Goal: Task Accomplishment & Management: Manage account settings

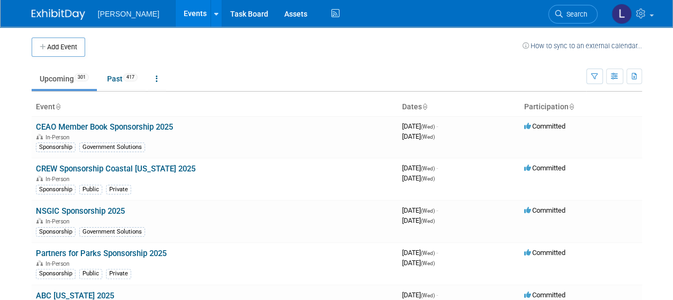
click at [469, 43] on td at bounding box center [303, 46] width 437 height 19
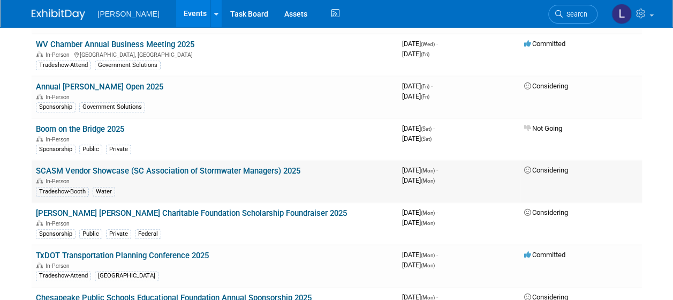
click at [272, 166] on link "SCASM Vendor Showcase (SC Association of Stormwater Managers) 2025" at bounding box center [168, 171] width 264 height 10
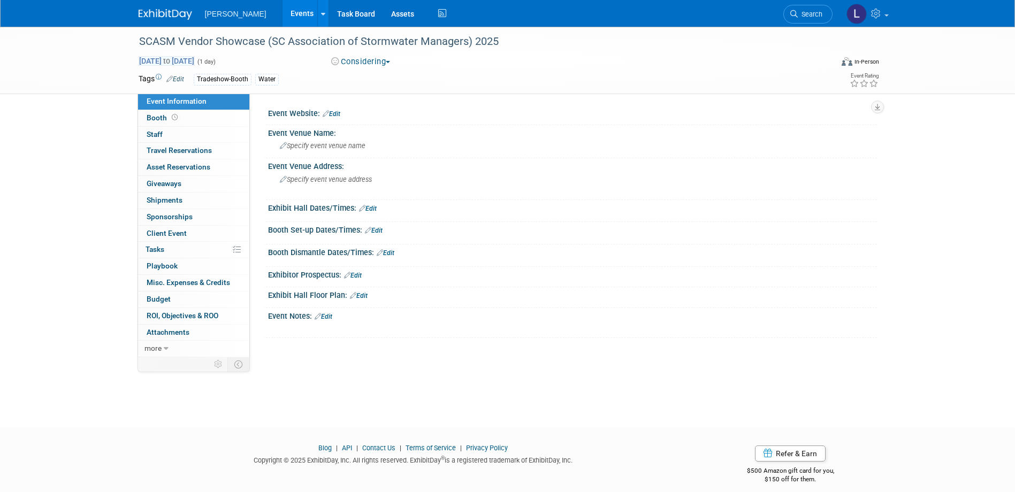
click at [195, 58] on span "[DATE] to [DATE]" at bounding box center [167, 61] width 56 height 10
type input "[DATE]"
select select "8"
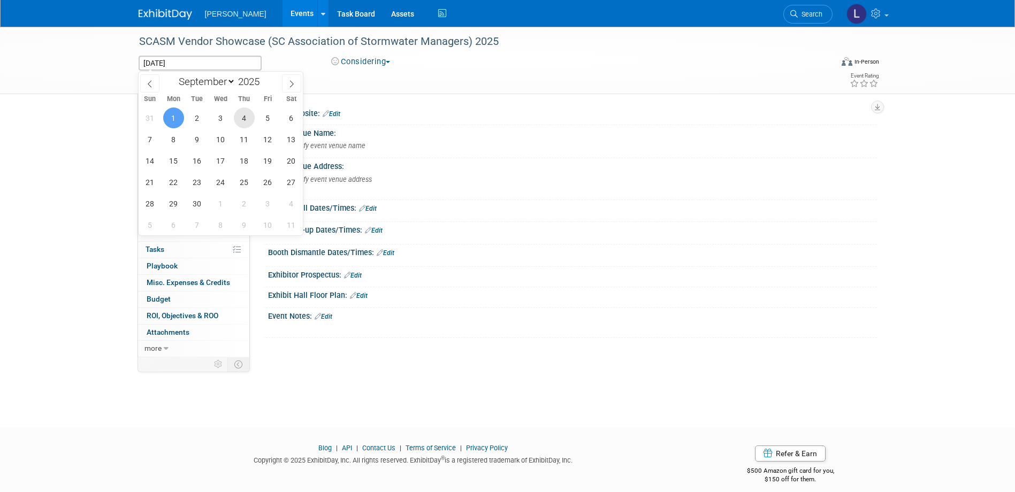
click at [248, 119] on span "4" at bounding box center [244, 118] width 21 height 21
type input "[DATE]"
click at [375, 58] on button "Considering" at bounding box center [360, 61] width 67 height 11
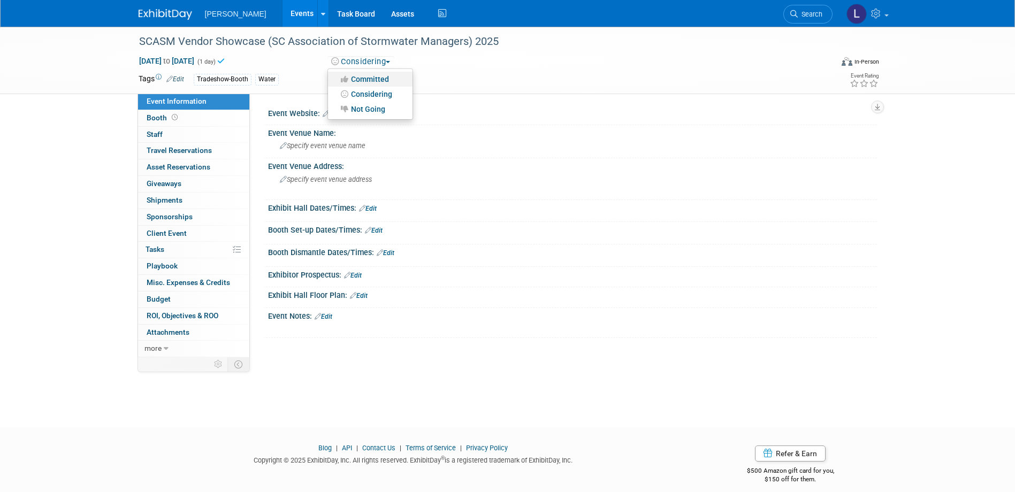
click at [381, 75] on link "Committed" at bounding box center [370, 79] width 85 height 15
click at [202, 121] on link "Booth" at bounding box center [193, 118] width 111 height 16
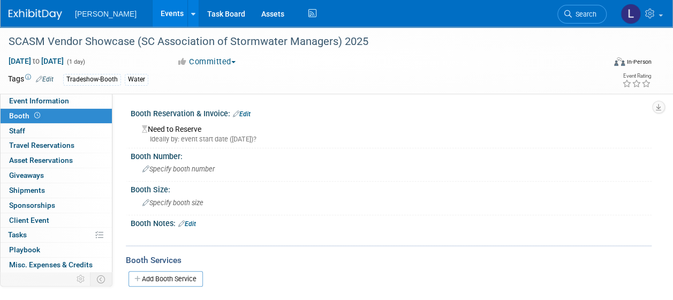
click at [197, 146] on div "Booth Reservation & Invoice: Edit Need to Reserve Ideally by: event start date …" at bounding box center [388, 126] width 525 height 43
click at [195, 141] on div "Ideally by: event start date ([DATE])?" at bounding box center [392, 139] width 501 height 10
click at [200, 129] on div "Need to Reserve Ideally by: event start date ([DATE])?" at bounding box center [391, 132] width 505 height 23
click at [244, 108] on div "Booth Reservation & Invoice: Edit" at bounding box center [391, 112] width 521 height 14
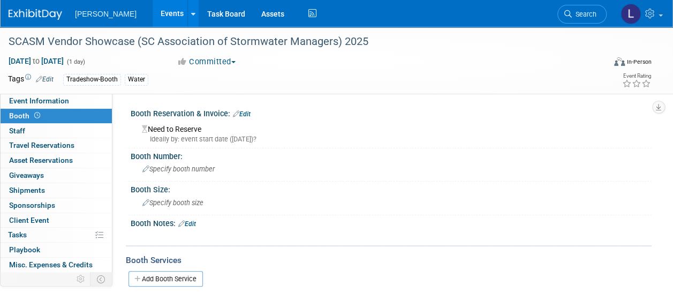
click at [244, 112] on link "Edit" at bounding box center [242, 113] width 18 height 7
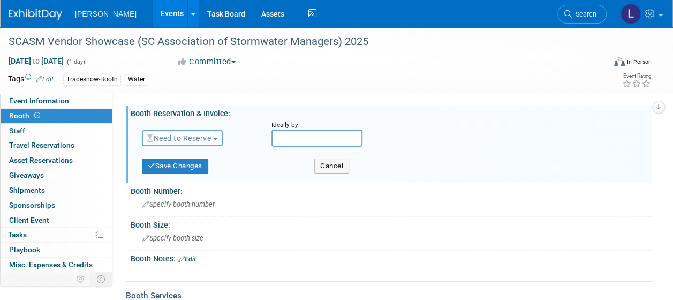
click at [200, 138] on span "Need to Reserve" at bounding box center [179, 138] width 64 height 9
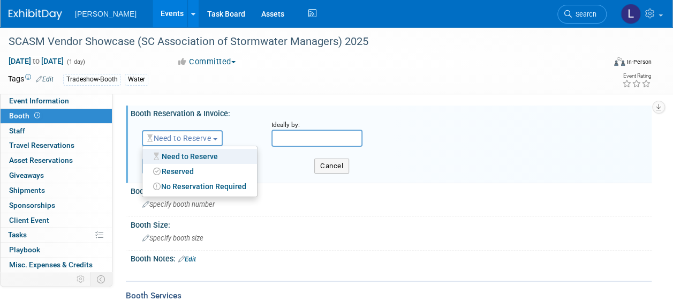
click at [203, 144] on button "Need to Reserve" at bounding box center [182, 138] width 81 height 16
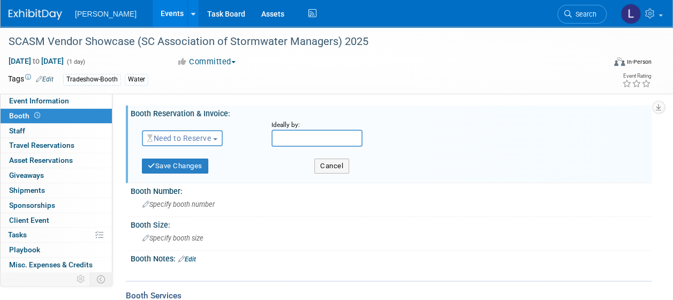
click at [286, 142] on input "text" at bounding box center [316, 137] width 91 height 17
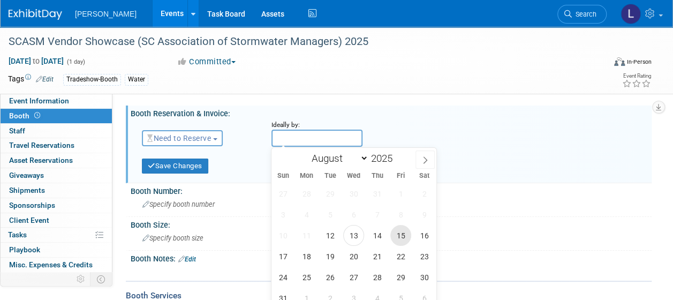
click at [400, 236] on span "15" at bounding box center [400, 235] width 21 height 21
type input "[DATE]"
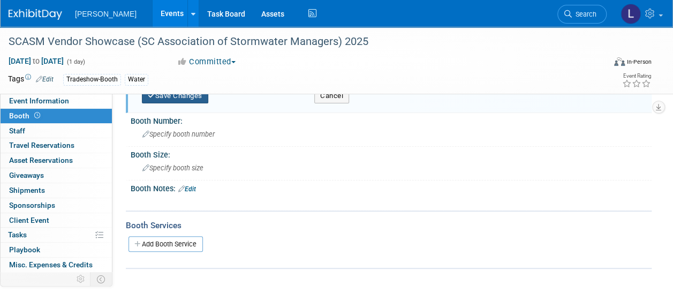
scroll to position [54, 0]
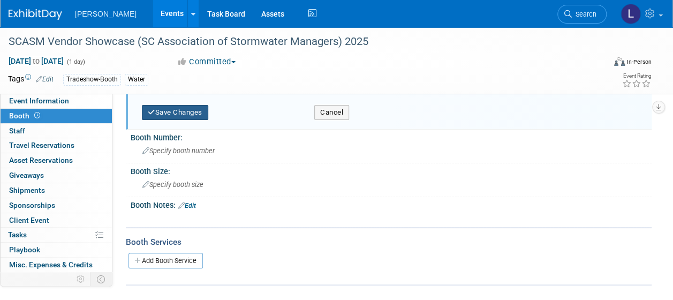
click at [187, 115] on button "Save Changes" at bounding box center [175, 112] width 66 height 15
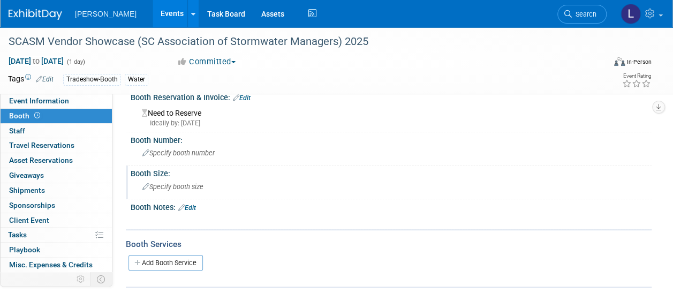
scroll to position [0, 0]
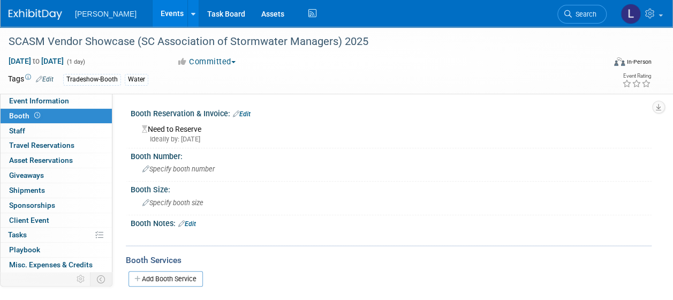
click at [192, 228] on div "X" at bounding box center [389, 230] width 507 height 5
click at [191, 223] on link "Edit" at bounding box center [187, 223] width 18 height 7
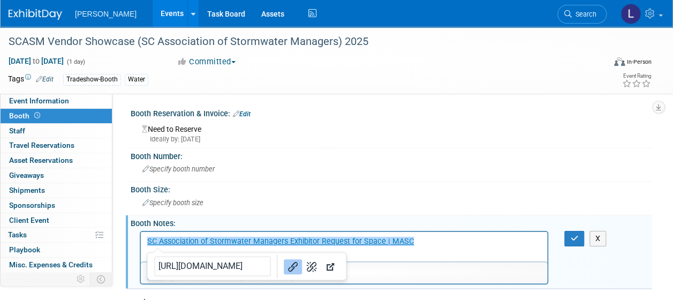
click at [479, 246] on html "﻿SC Association of Stormwater Managers Exhibitor Request for Space | MASC" at bounding box center [344, 238] width 406 height 15
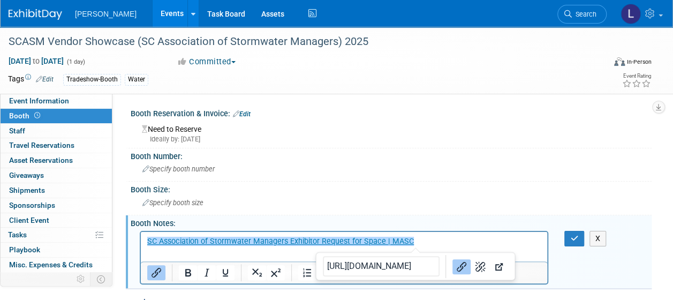
click at [483, 239] on p "SC Association of Stormwater Managers Exhibitor Request for Space | MASC﻿" at bounding box center [344, 240] width 394 height 11
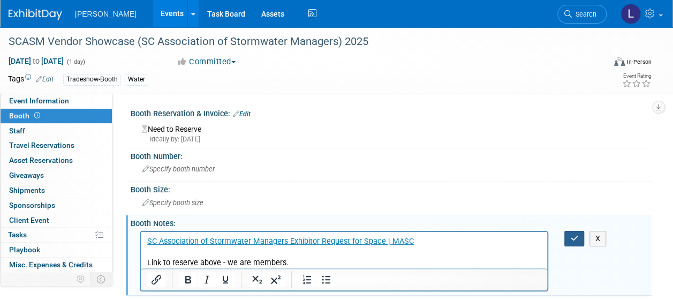
click at [577, 234] on icon "button" at bounding box center [574, 237] width 8 height 7
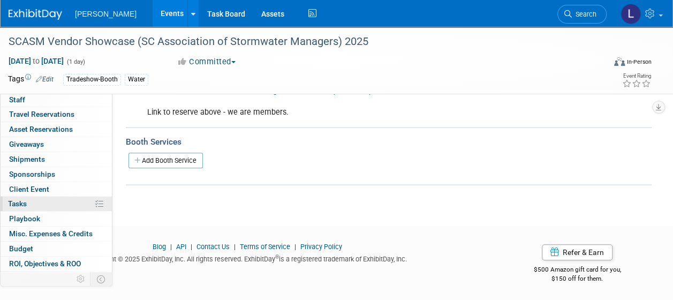
scroll to position [57, 0]
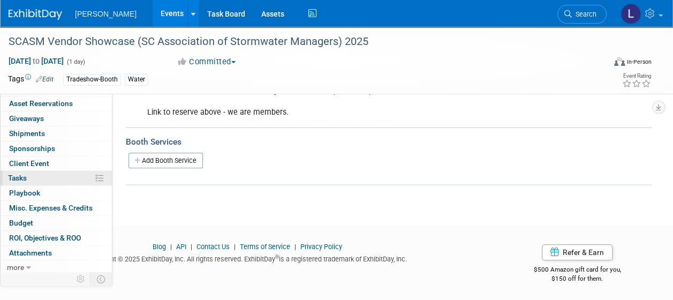
click at [30, 176] on link "0% Tasks 0%" at bounding box center [56, 178] width 111 height 14
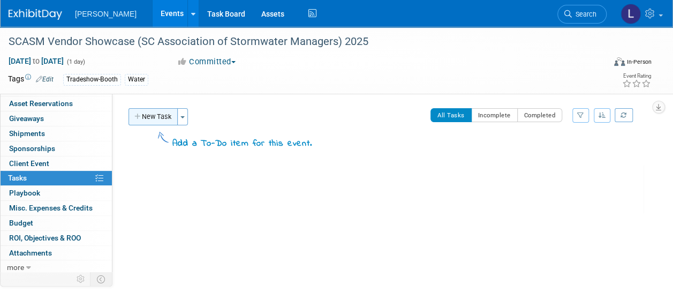
click at [159, 112] on button "New Task" at bounding box center [152, 116] width 49 height 17
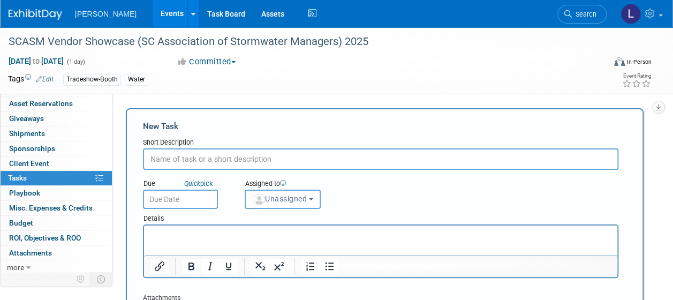
click at [199, 156] on input "text" at bounding box center [380, 158] width 475 height 21
type input "Secure booth -"
